Goal: Check status: Check status

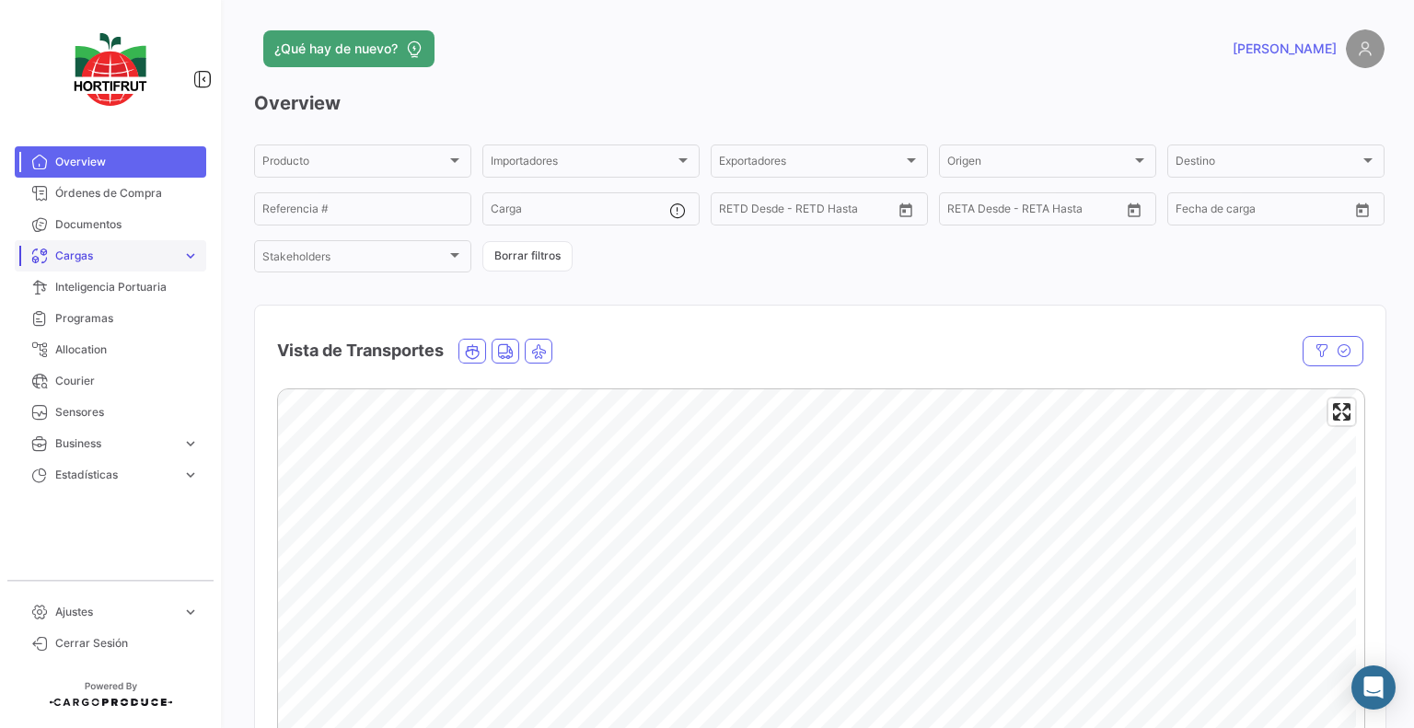
click at [82, 267] on link "Cargas expand_more" at bounding box center [110, 255] width 191 height 31
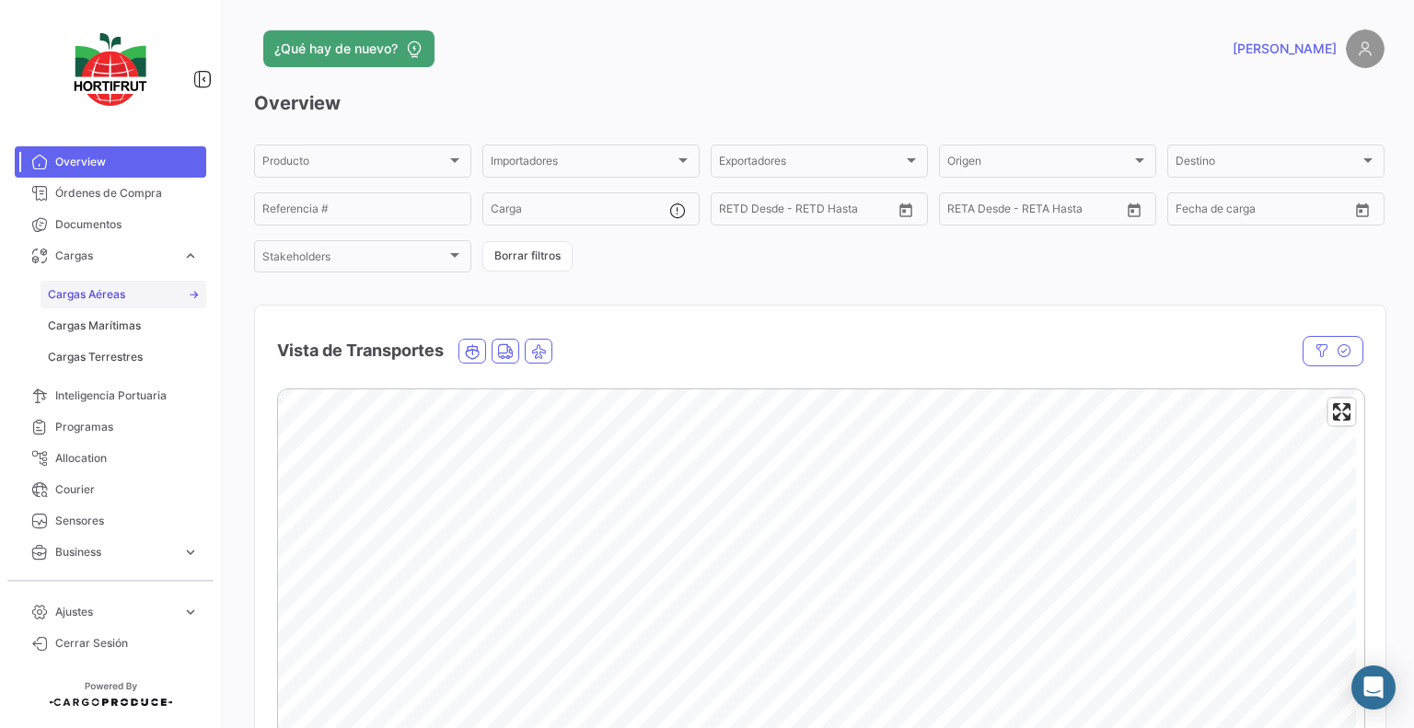
click at [137, 294] on link "Cargas Aéreas" at bounding box center [124, 295] width 166 height 28
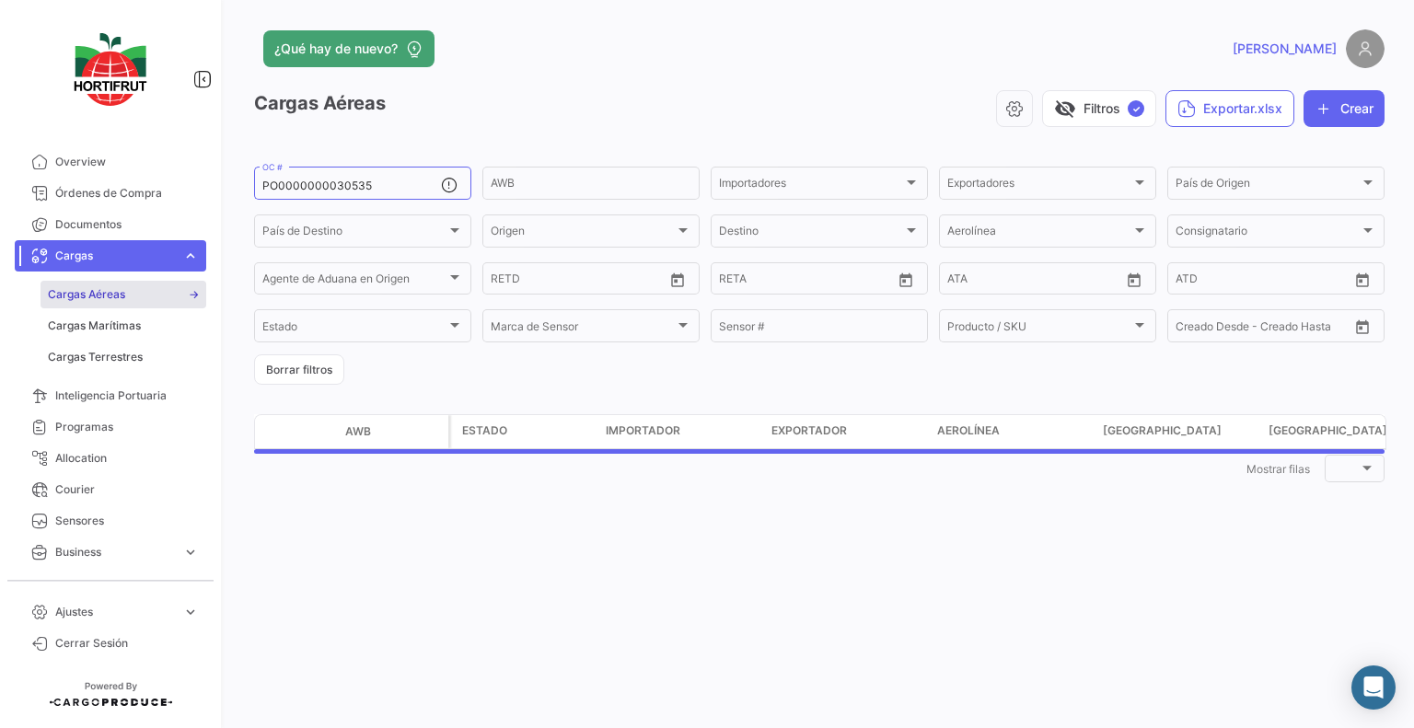
click at [101, 290] on span "Cargas Aéreas" at bounding box center [86, 294] width 77 height 17
drag, startPoint x: 425, startPoint y: 187, endPoint x: 142, endPoint y: 176, distance: 283.7
click at [142, 176] on mat-sidenav-container "Overview Órdenes de Compra Documentos Cargas expand_more Cargas Aéreas Cargas M…" at bounding box center [707, 364] width 1414 height 728
paste input "PO00000042747"
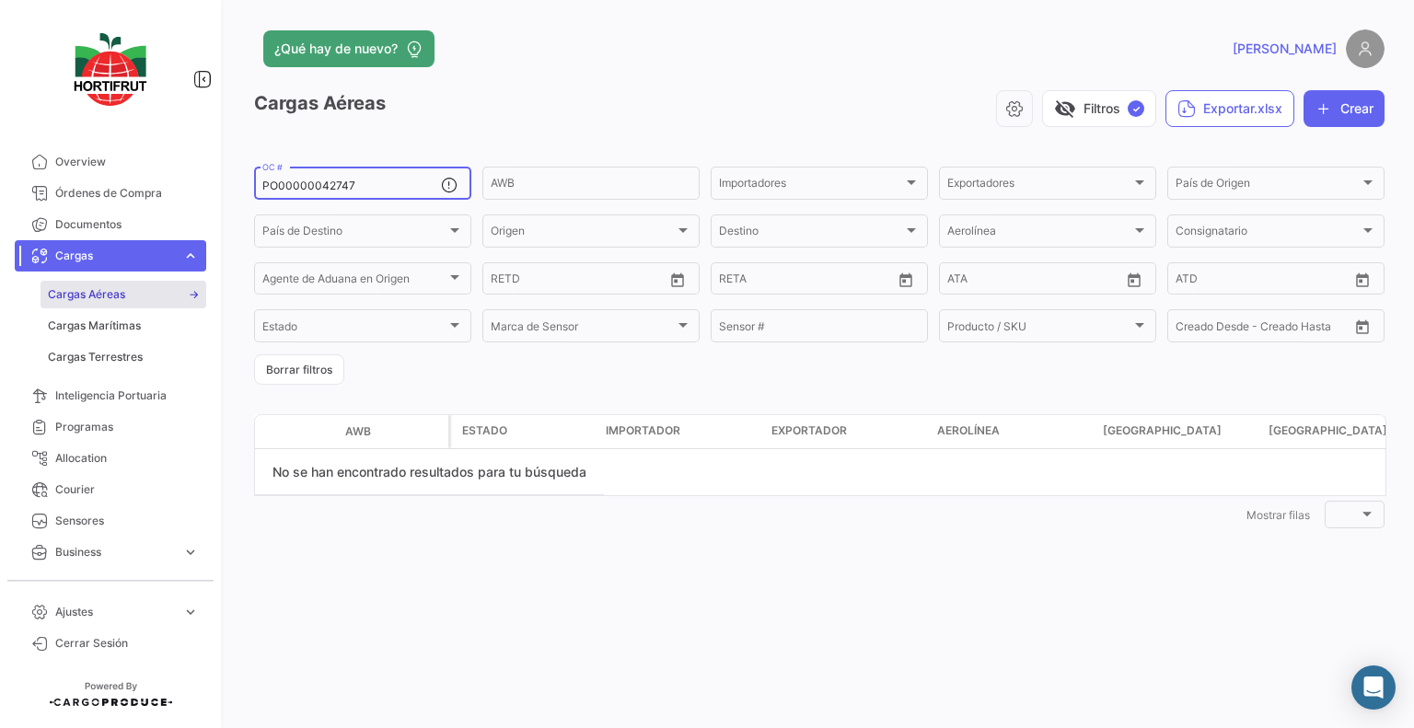
type input "PO00000042747"
drag, startPoint x: 422, startPoint y: 191, endPoint x: 114, endPoint y: 168, distance: 309.1
click at [114, 168] on mat-sidenav-container "Overview Órdenes de Compra Documentos Cargas expand_more Cargas Aéreas Cargas M…" at bounding box center [707, 364] width 1414 height 728
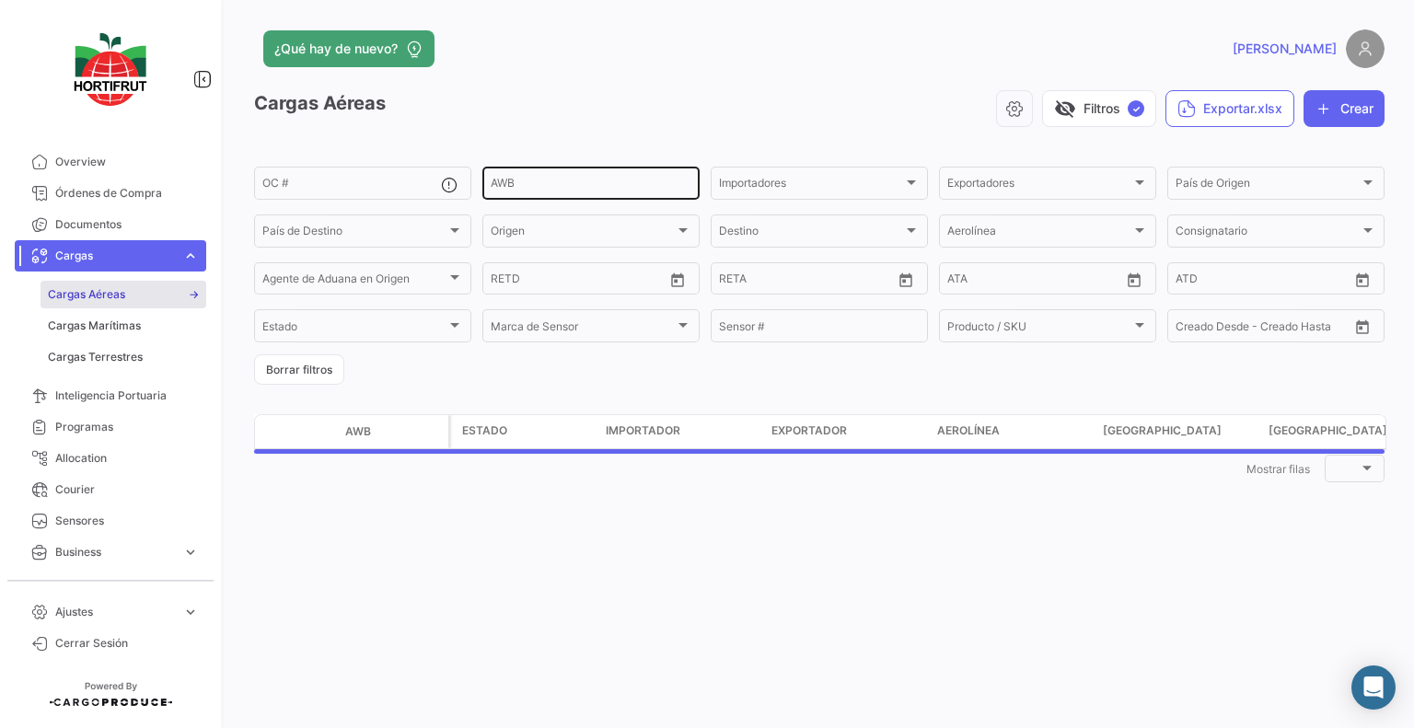
click at [511, 177] on div "AWB" at bounding box center [591, 182] width 201 height 36
paste input "416-52097286"
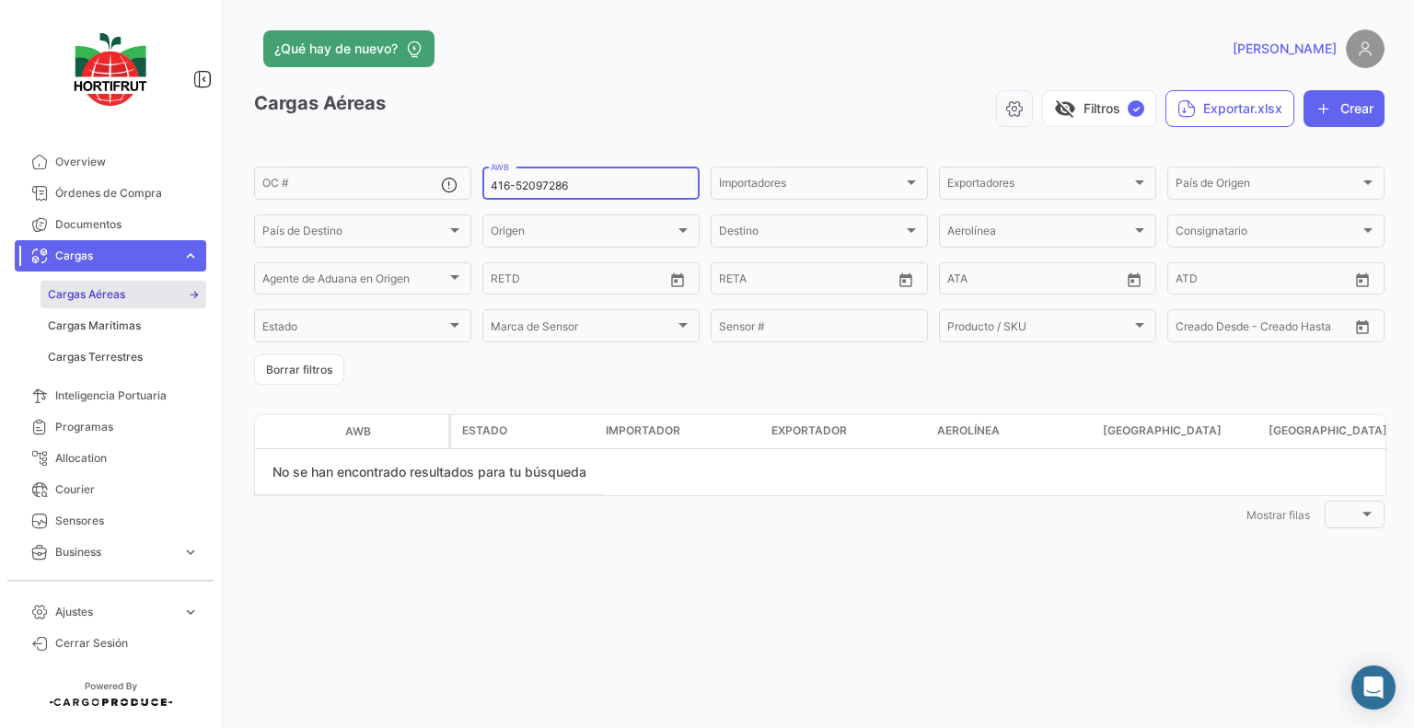
type input "416-52097286"
